Goal: Transaction & Acquisition: Download file/media

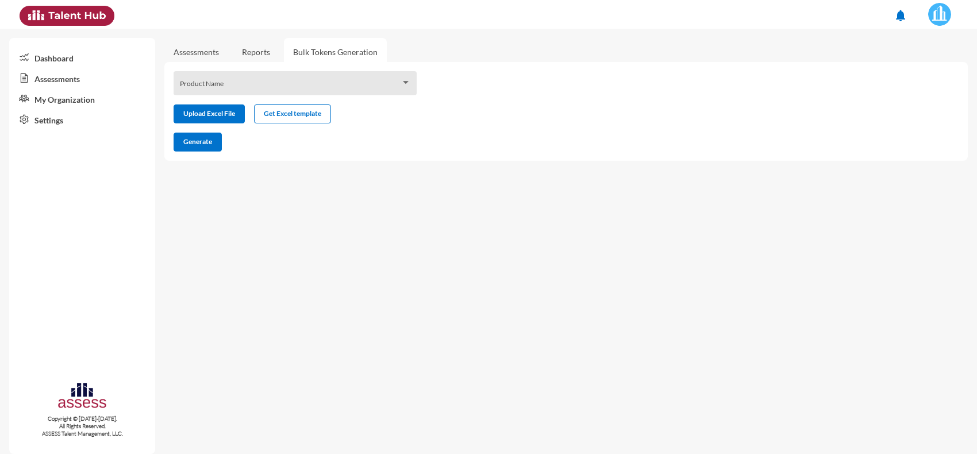
click at [254, 62] on link "Reports" at bounding box center [256, 52] width 47 height 28
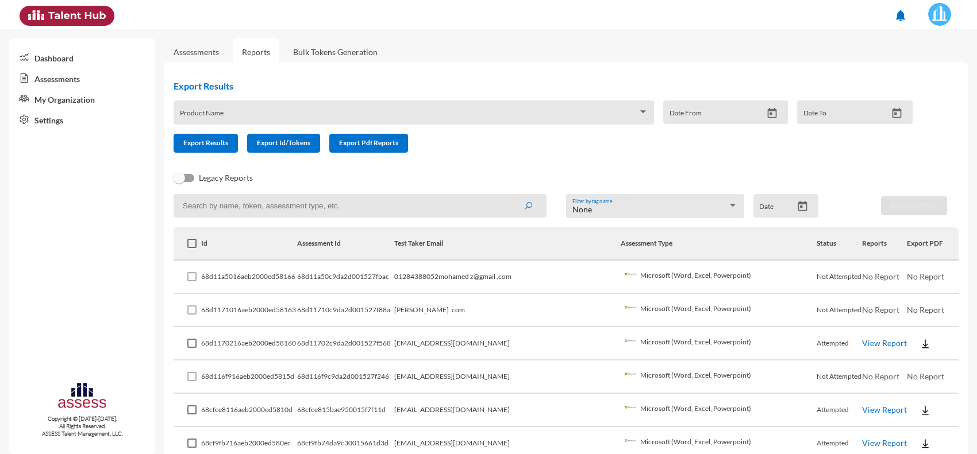
click at [184, 52] on link "Assessments" at bounding box center [196, 52] width 45 height 10
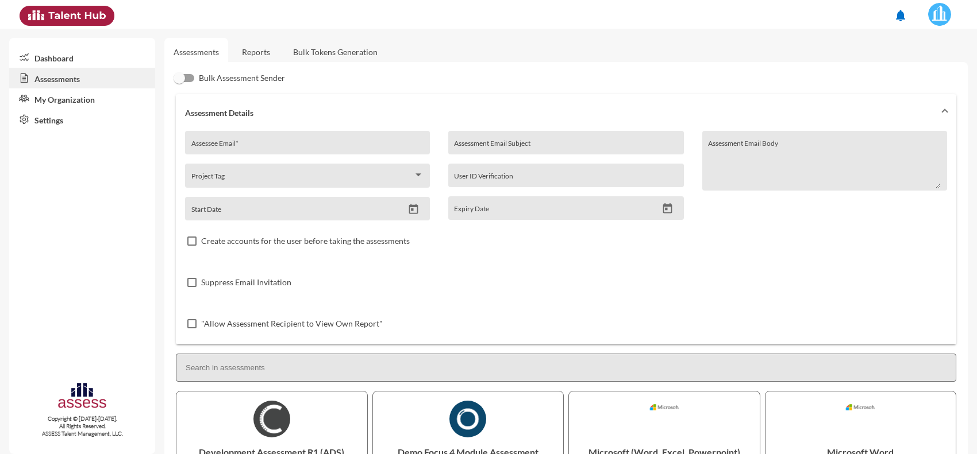
click at [240, 53] on link "Reports" at bounding box center [256, 52] width 47 height 28
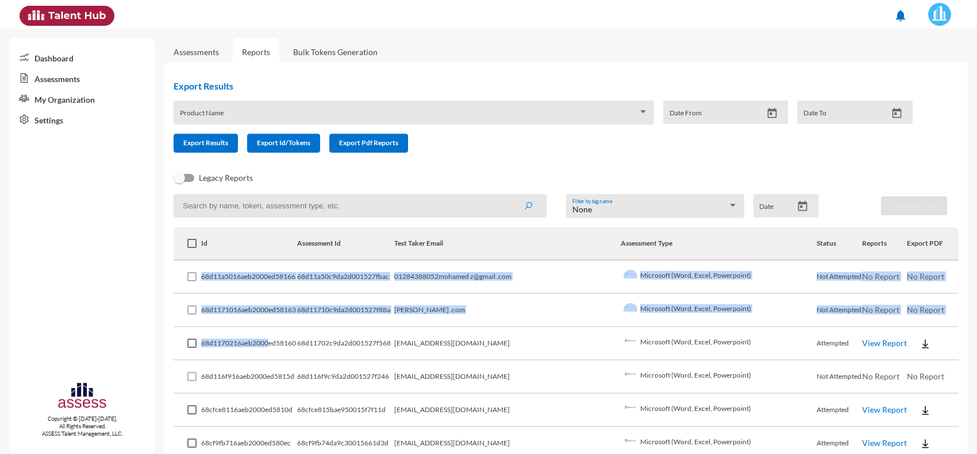
drag, startPoint x: 208, startPoint y: 276, endPoint x: 275, endPoint y: 340, distance: 91.9
click at [275, 340] on td "68d1170216aeb2000ed58160" at bounding box center [248, 344] width 95 height 33
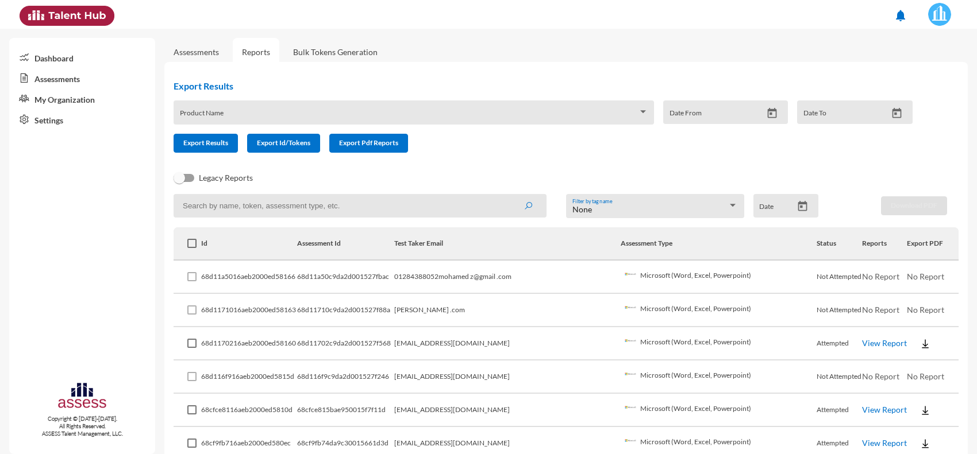
click at [495, 377] on td "[EMAIL_ADDRESS][DOMAIN_NAME]" at bounding box center [507, 377] width 226 height 33
click at [919, 345] on img at bounding box center [924, 343] width 11 height 11
click at [897, 365] on button "EN" at bounding box center [924, 363] width 64 height 22
